Goal: Transaction & Acquisition: Purchase product/service

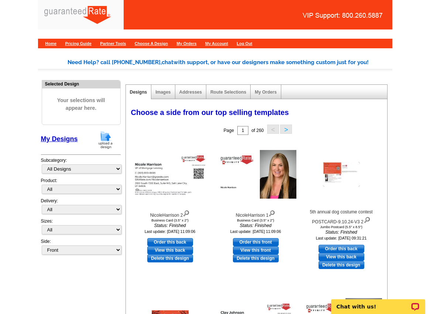
click at [103, 135] on img at bounding box center [105, 140] width 19 height 19
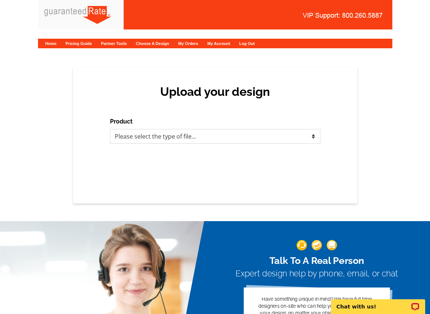
click at [194, 137] on select "Please select the type of file... Postcards Calendars Business Cards Letters an…" at bounding box center [215, 136] width 210 height 15
select select "3"
click at [110, 129] on select "Please select the type of file... Postcards Calendars Business Cards Letters an…" at bounding box center [215, 136] width 210 height 15
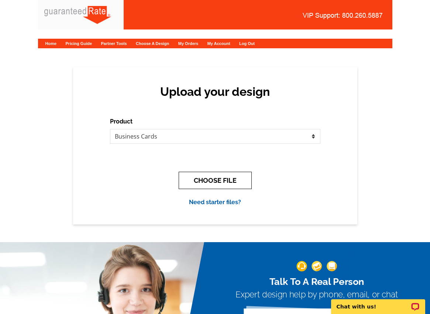
click at [207, 180] on button "CHOOSE FILE" at bounding box center [215, 180] width 73 height 17
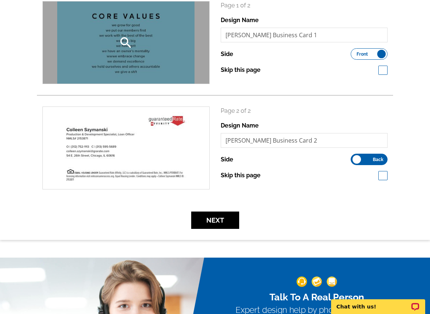
scroll to position [121, 0]
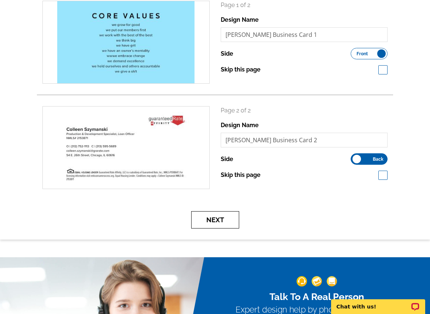
click at [224, 221] on button "Next" at bounding box center [215, 220] width 48 height 17
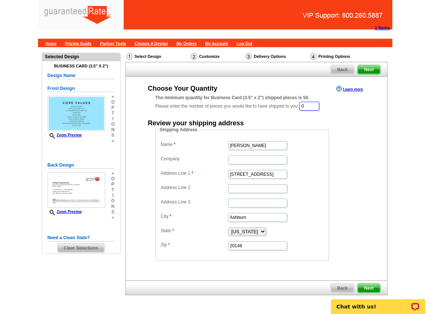
click at [314, 104] on input "0" at bounding box center [309, 106] width 20 height 9
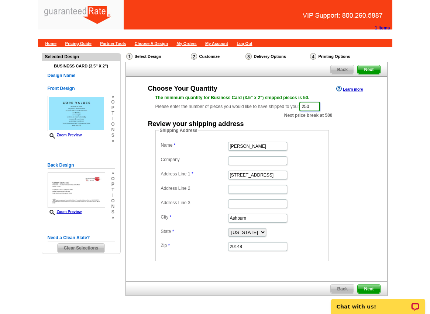
type input "250"
